Goal: Transaction & Acquisition: Purchase product/service

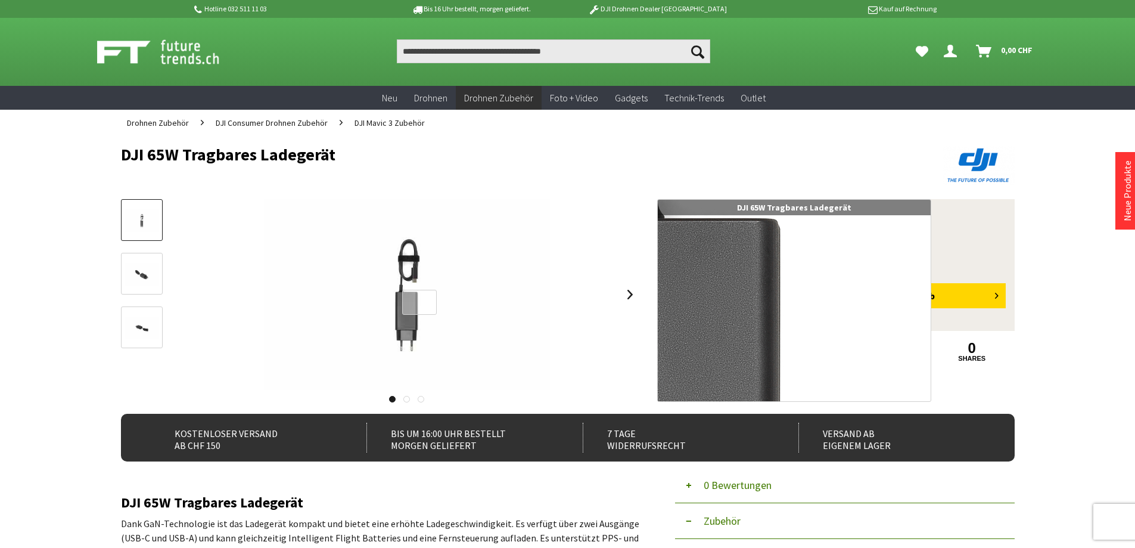
click at [420, 302] on div at bounding box center [419, 303] width 35 height 26
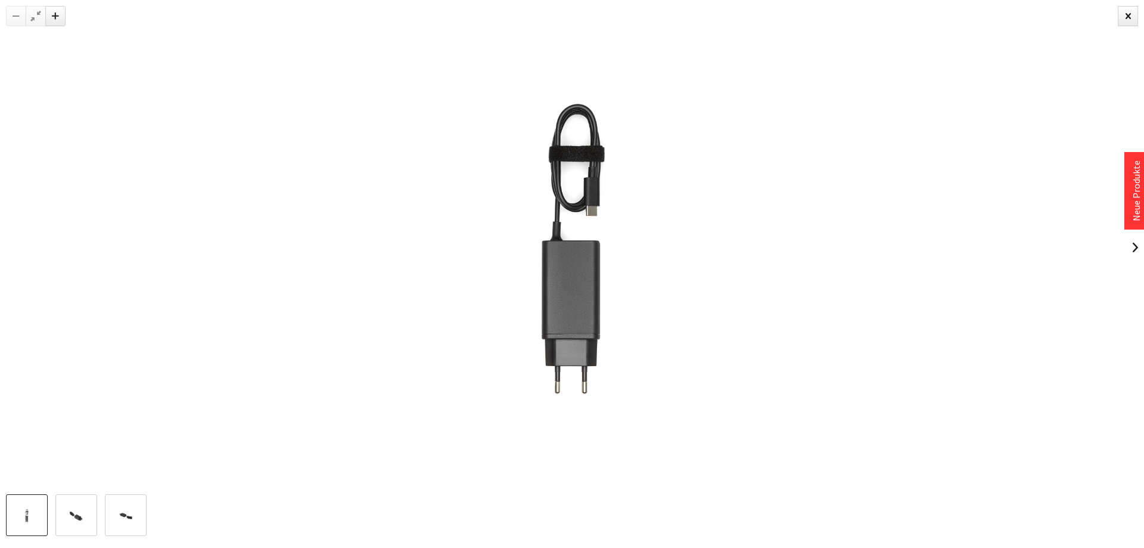
click at [638, 255] on img at bounding box center [571, 247] width 741 height 494
drag, startPoint x: 190, startPoint y: 279, endPoint x: 209, endPoint y: 275, distance: 19.5
click at [195, 277] on div at bounding box center [572, 247] width 1144 height 494
click at [64, 516] on img at bounding box center [76, 515] width 35 height 23
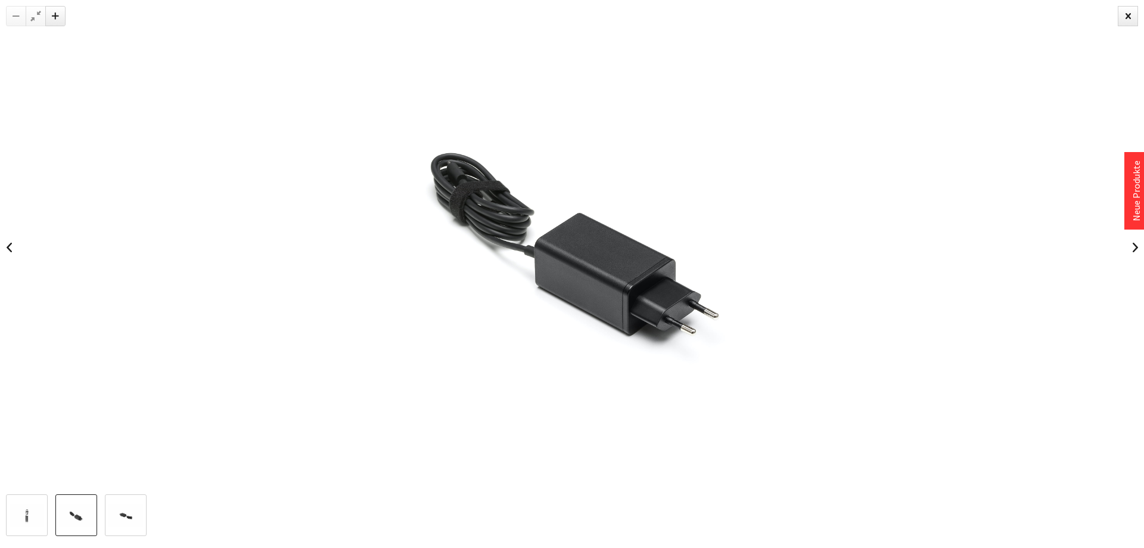
click at [117, 529] on link at bounding box center [126, 515] width 42 height 42
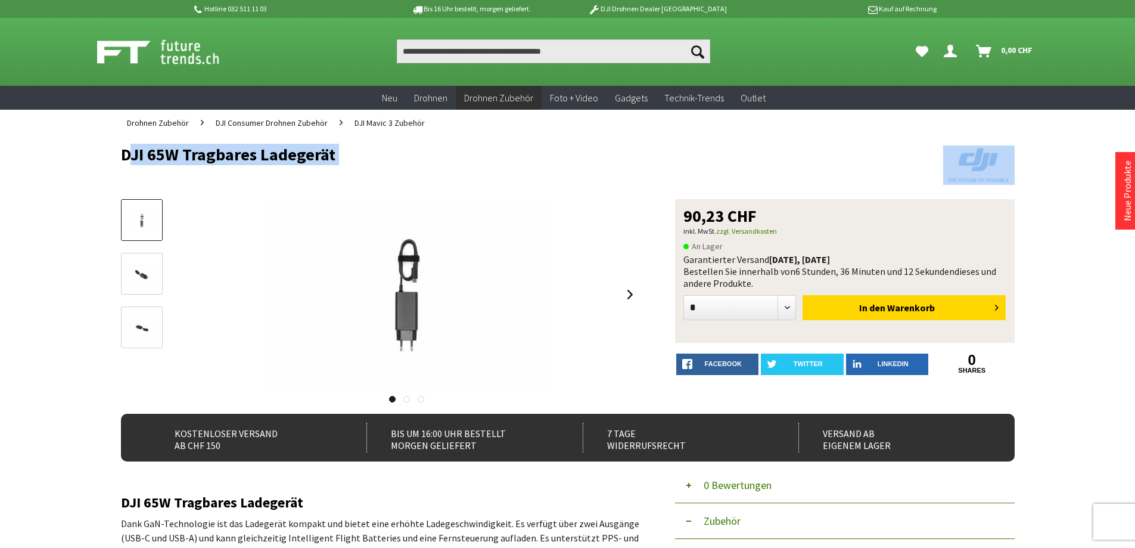
drag, startPoint x: 122, startPoint y: 157, endPoint x: 335, endPoint y: 163, distance: 213.4
click at [337, 166] on header "DJI 65W Tragbares Ladegerät" at bounding box center [568, 167] width 894 height 63
drag, startPoint x: 334, startPoint y: 154, endPoint x: 88, endPoint y: 158, distance: 246.2
copy h1 "DJI 65W Tragbares Ladegerät"
